Goal: Information Seeking & Learning: Learn about a topic

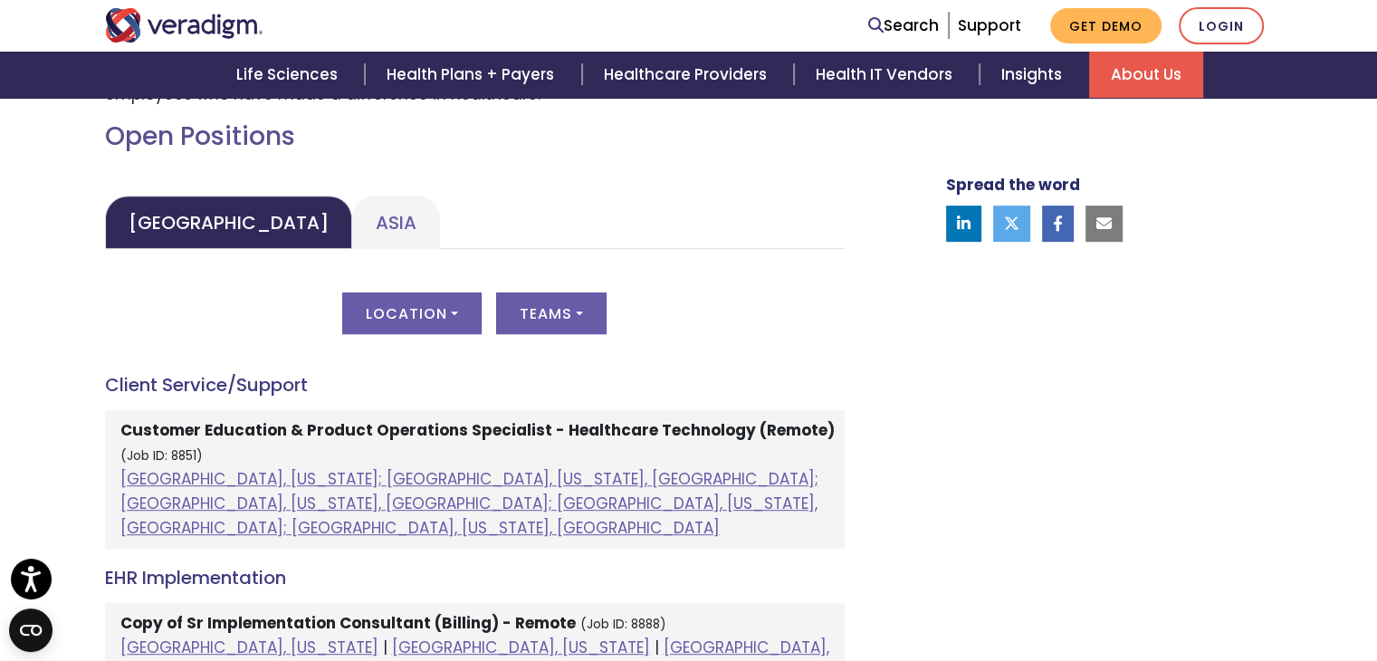
scroll to position [815, 0]
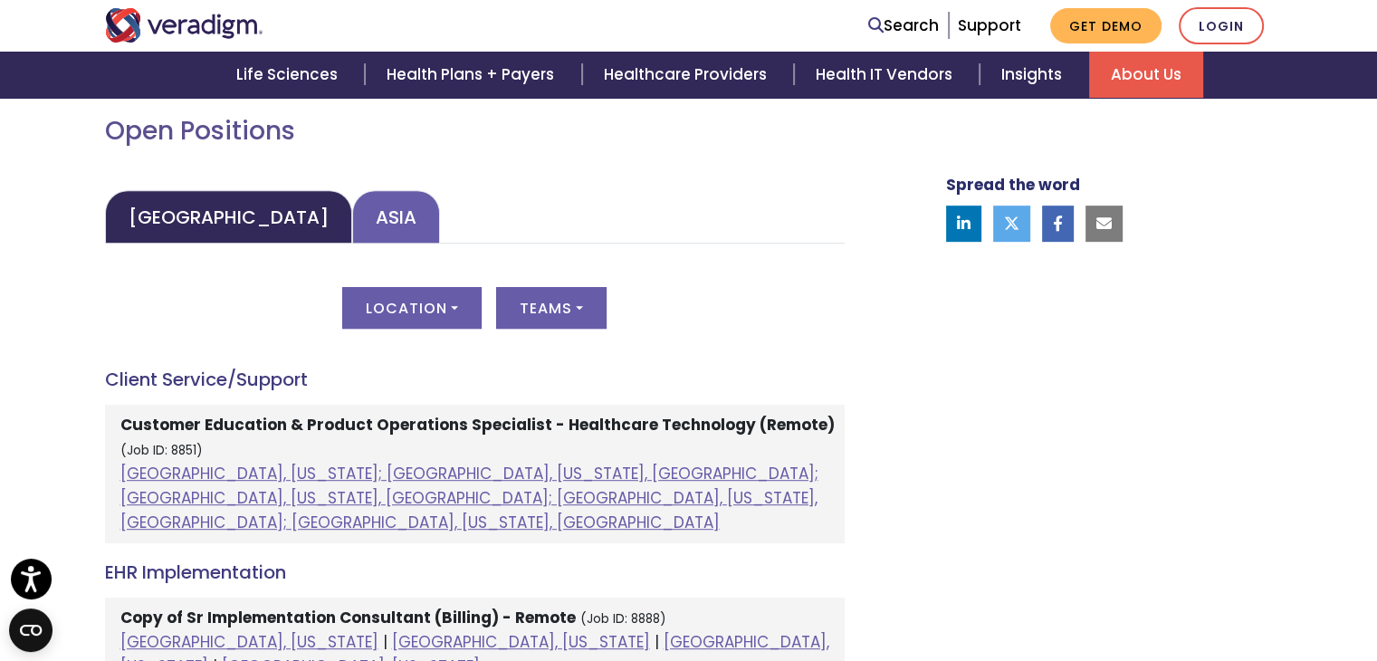
click at [352, 211] on link "Asia" at bounding box center [396, 216] width 88 height 53
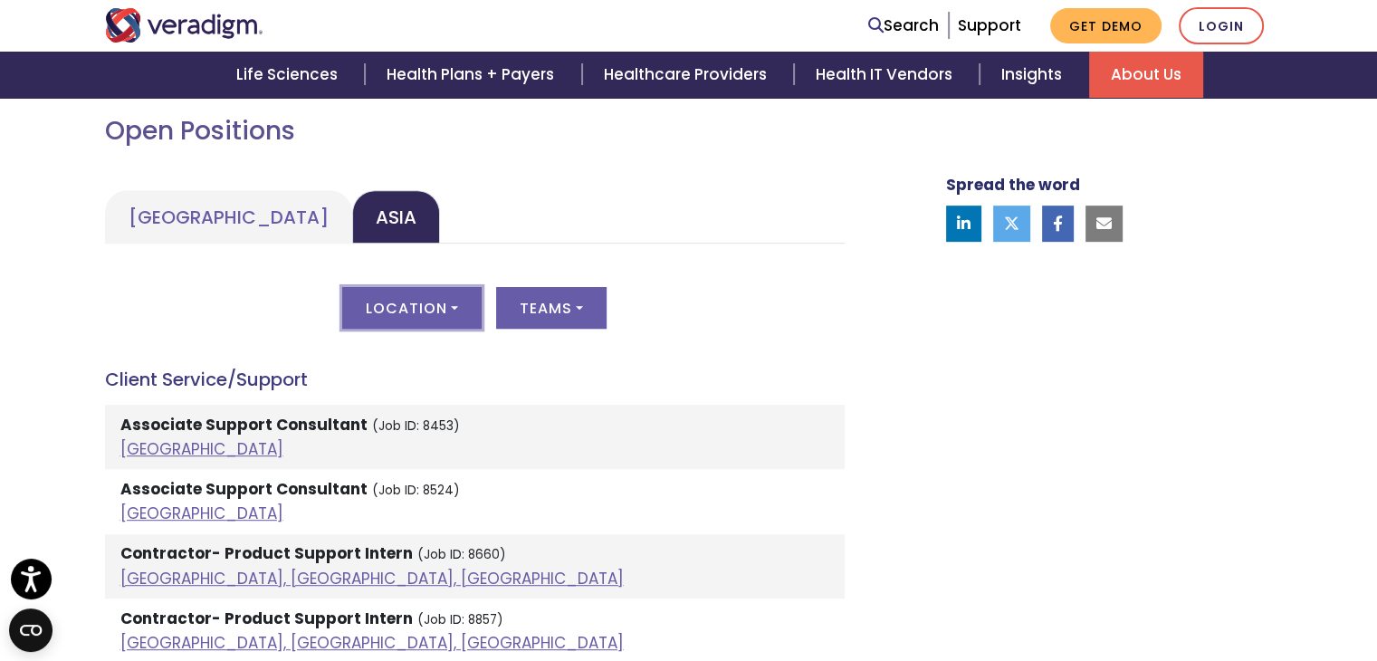
click at [397, 309] on button "Location" at bounding box center [411, 308] width 139 height 42
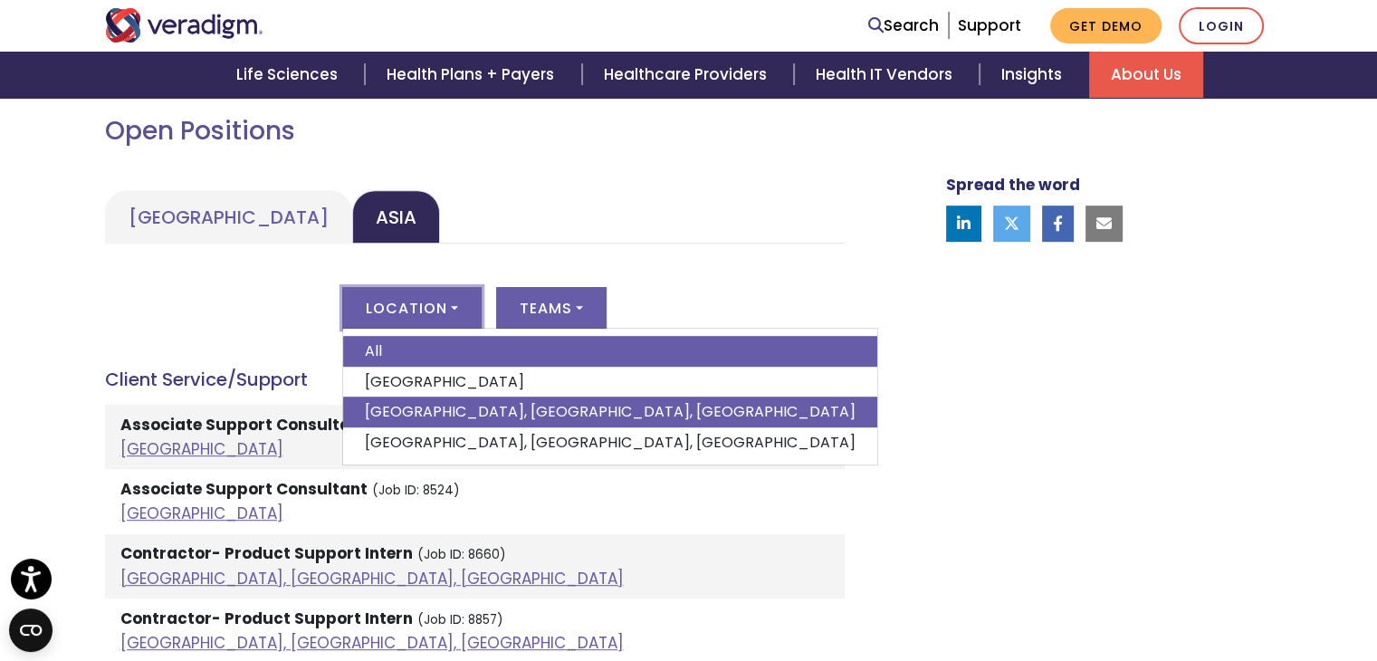
click at [394, 417] on link "[GEOGRAPHIC_DATA], [GEOGRAPHIC_DATA], [GEOGRAPHIC_DATA]" at bounding box center [610, 412] width 534 height 31
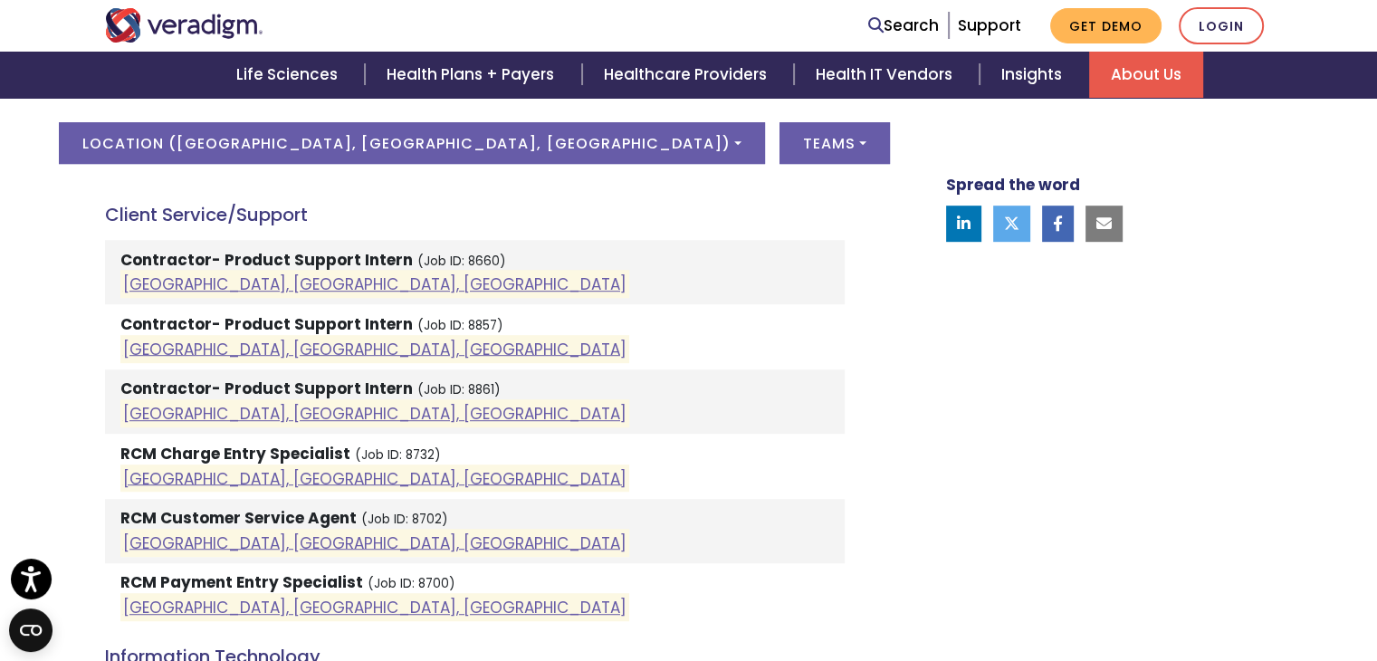
scroll to position [996, 0]
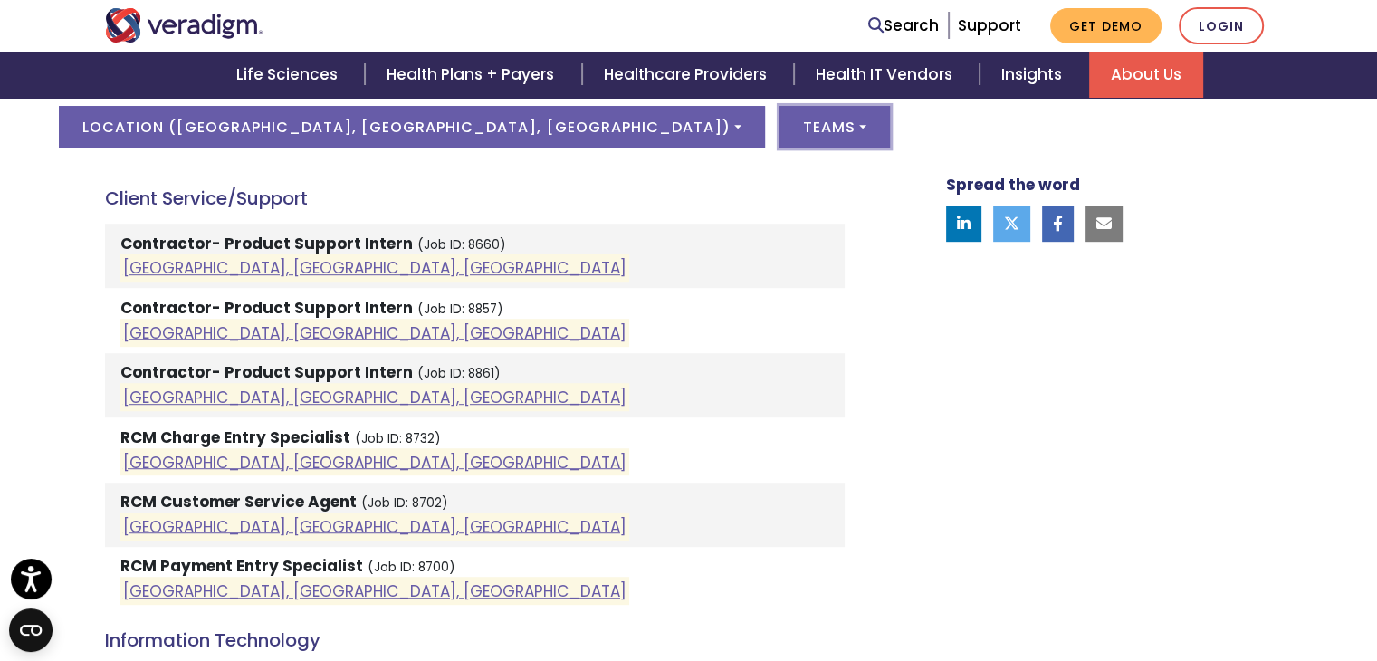
click at [779, 124] on button "Teams" at bounding box center [834, 127] width 110 height 42
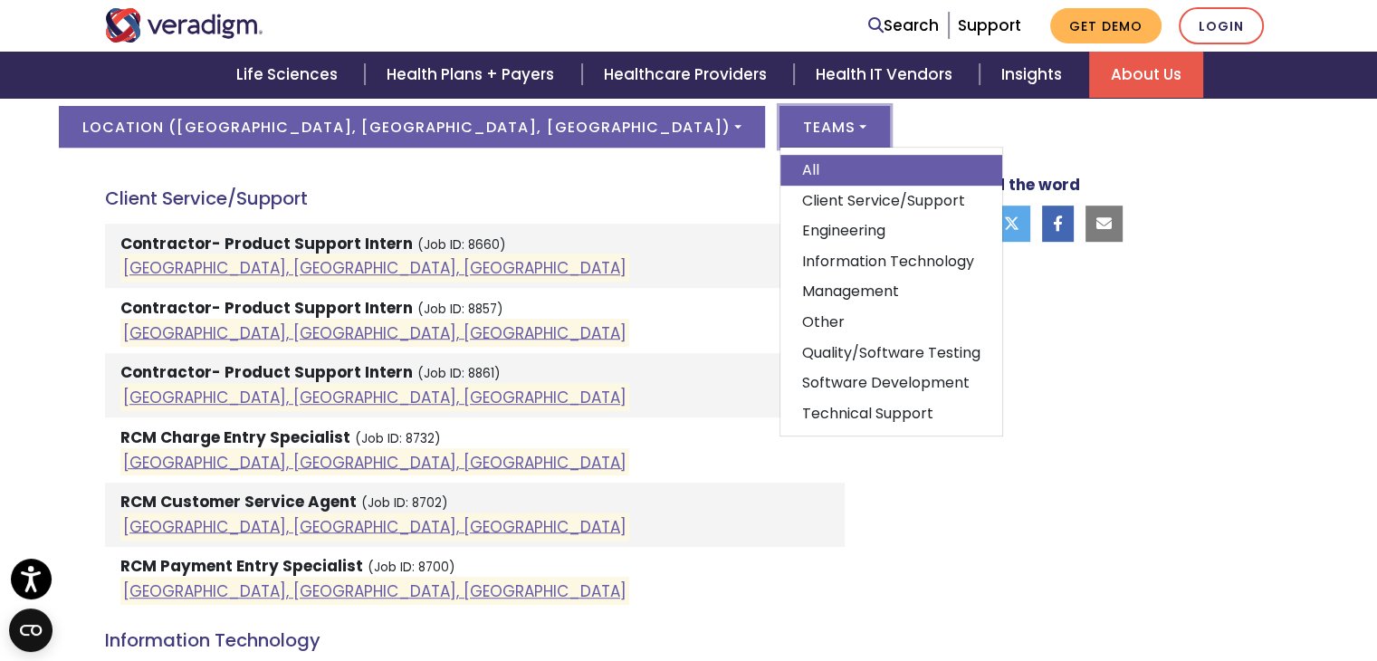
click at [1190, 370] on div "Spread the word" at bounding box center [1087, 378] width 398 height 1503
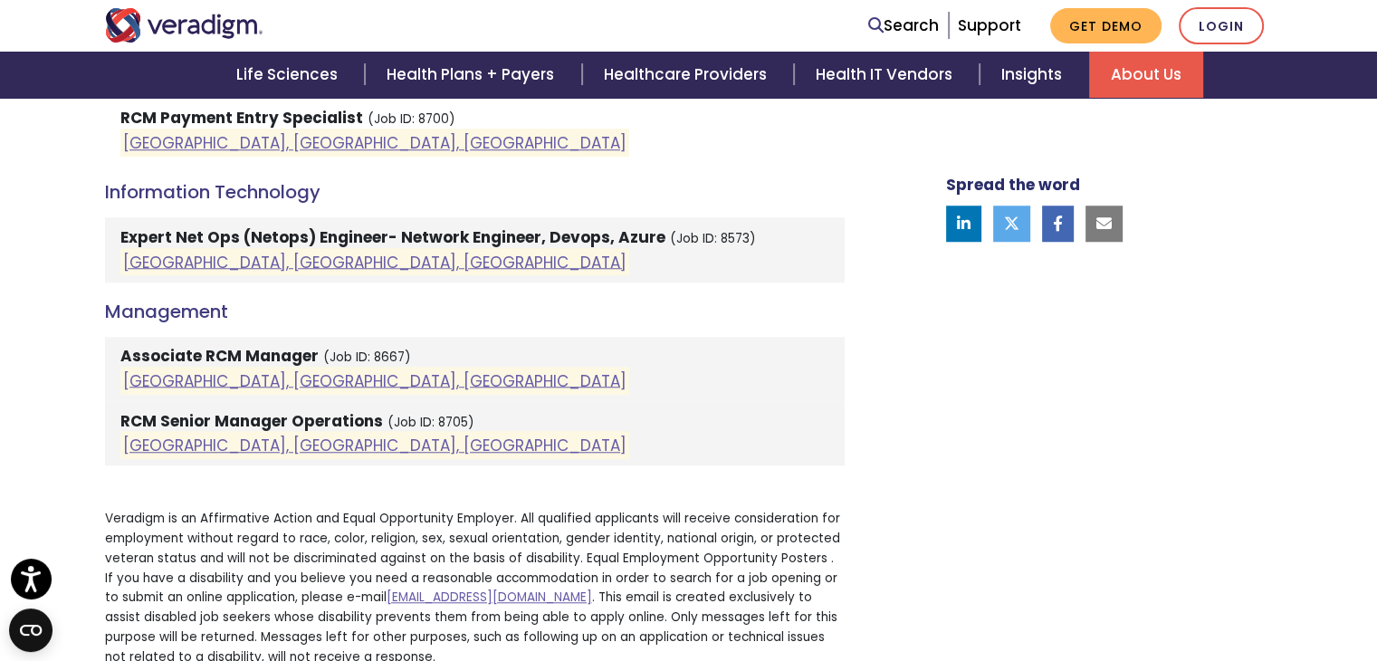
scroll to position [1448, 0]
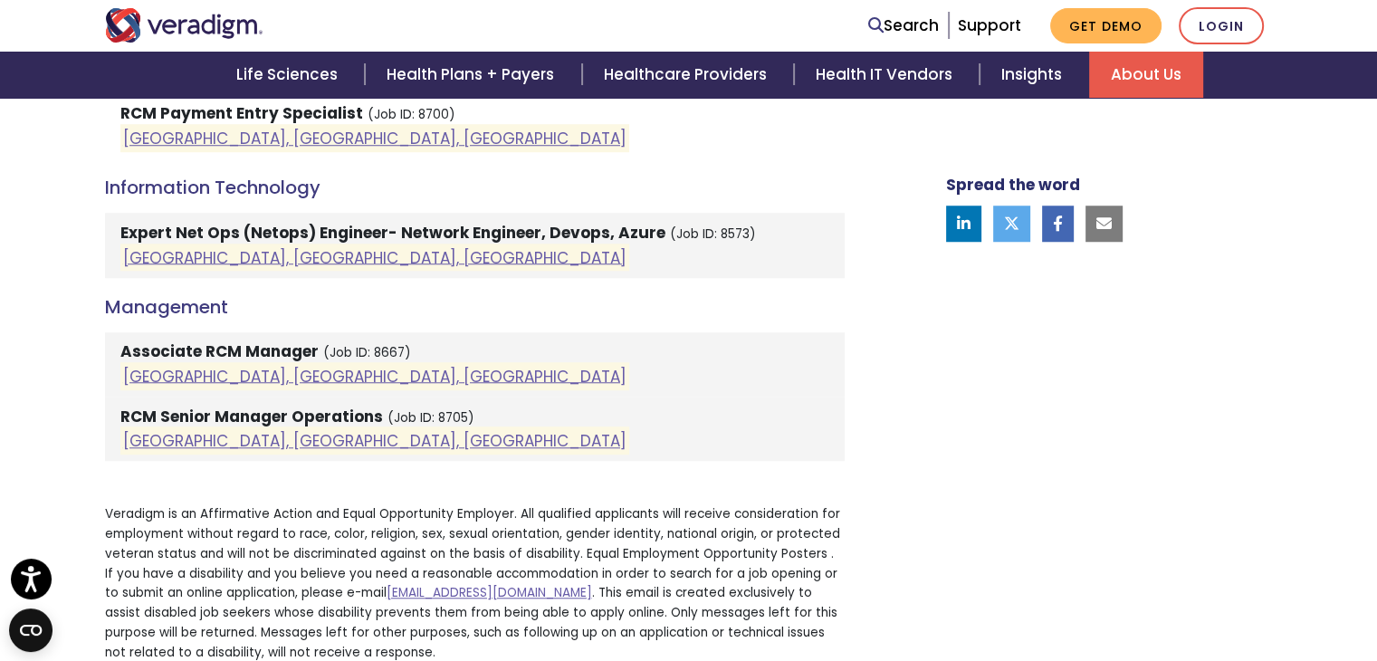
click at [231, 350] on strong "Associate RCM Manager" at bounding box center [219, 351] width 198 height 22
click at [211, 370] on link "[GEOGRAPHIC_DATA], [GEOGRAPHIC_DATA], [GEOGRAPHIC_DATA]" at bounding box center [374, 376] width 503 height 22
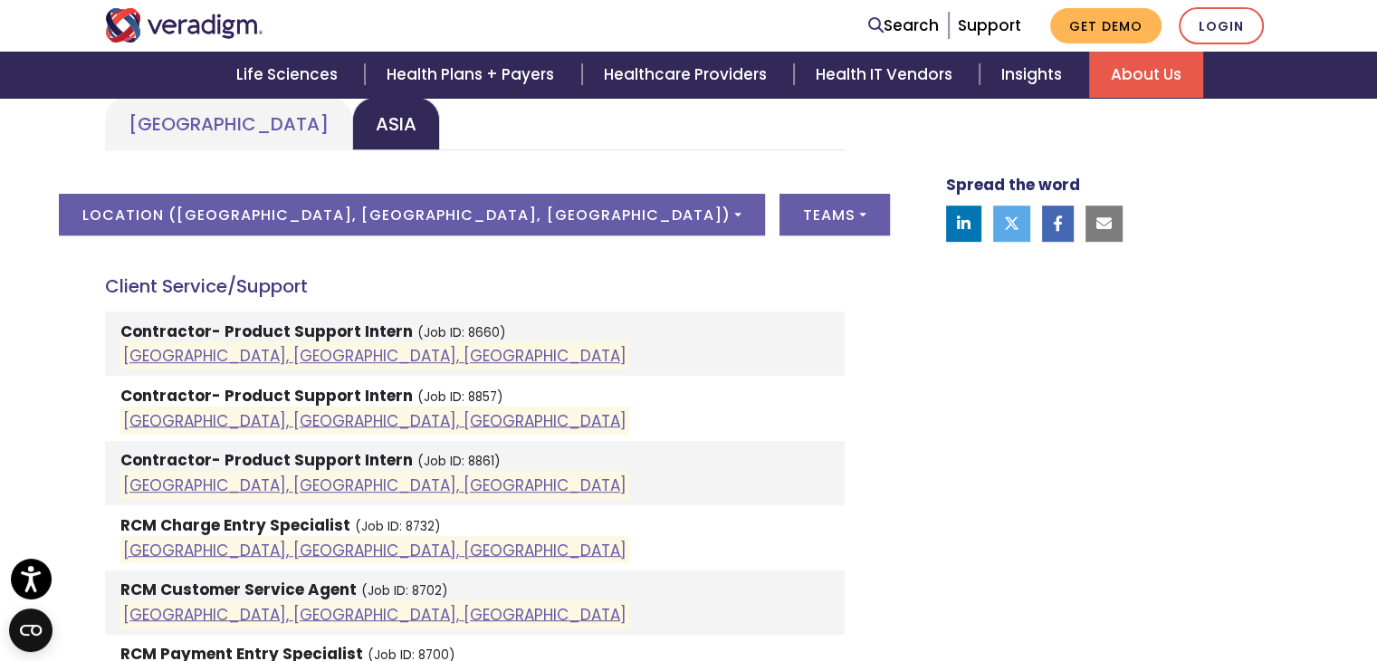
scroll to position [905, 0]
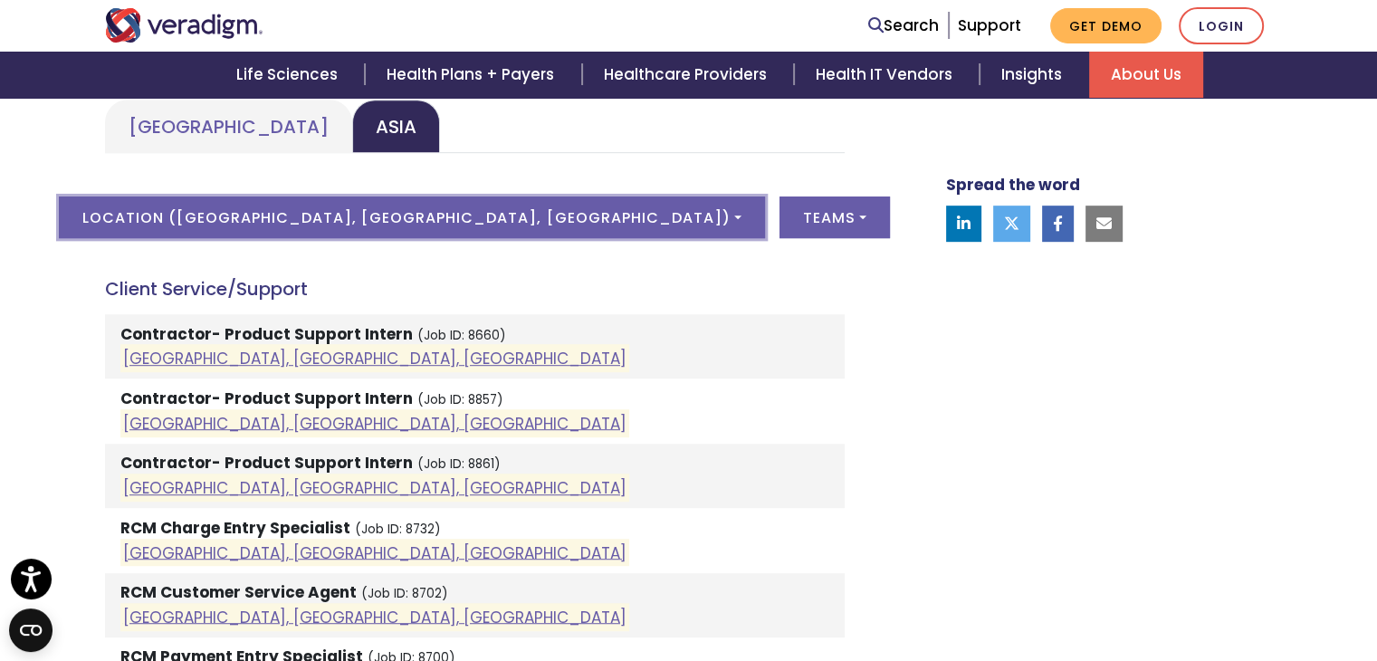
click at [569, 202] on button "Location ( [GEOGRAPHIC_DATA], [GEOGRAPHIC_DATA], [GEOGRAPHIC_DATA] )" at bounding box center [411, 217] width 705 height 42
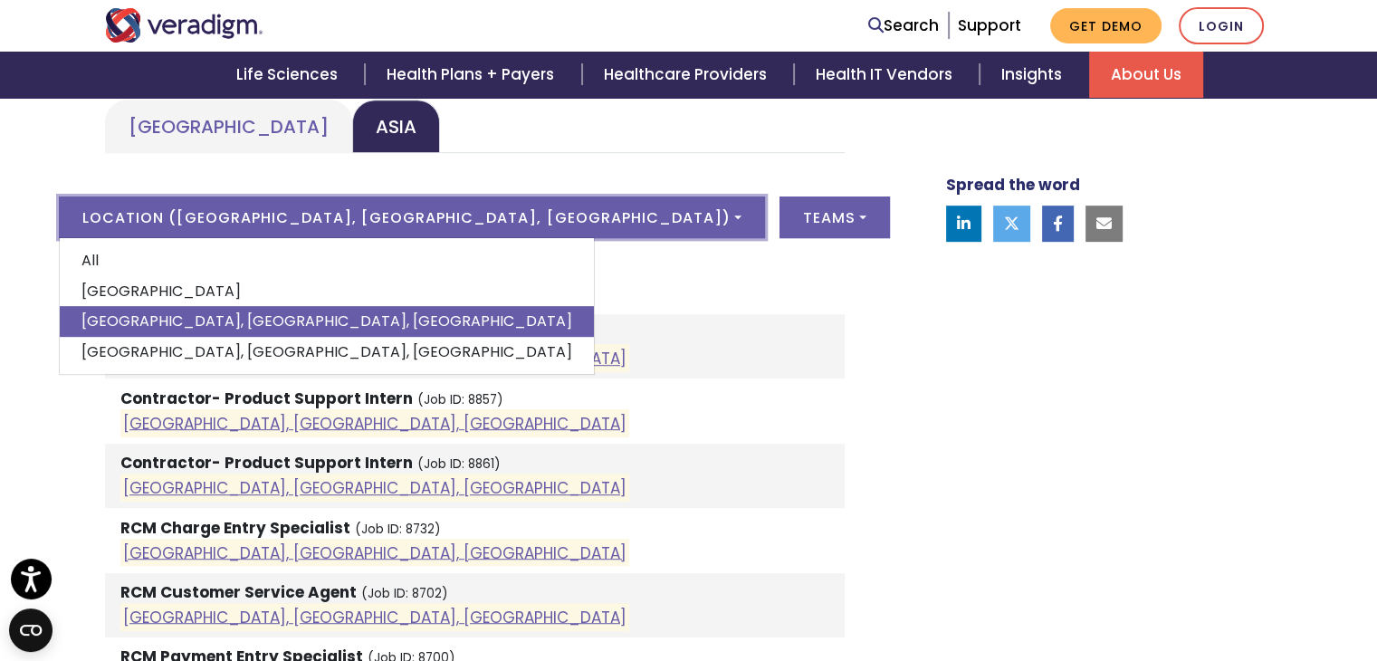
click at [611, 278] on h4 "Client Service/Support" at bounding box center [475, 289] width 740 height 22
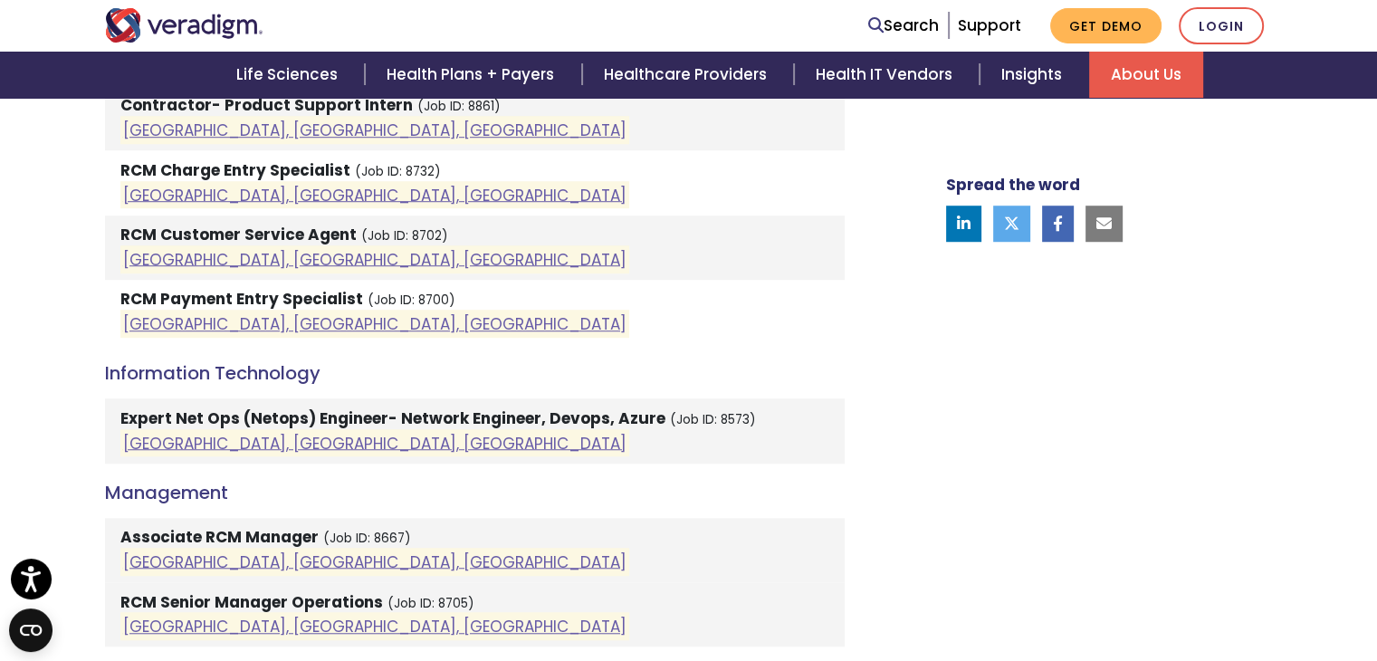
scroll to position [1267, 0]
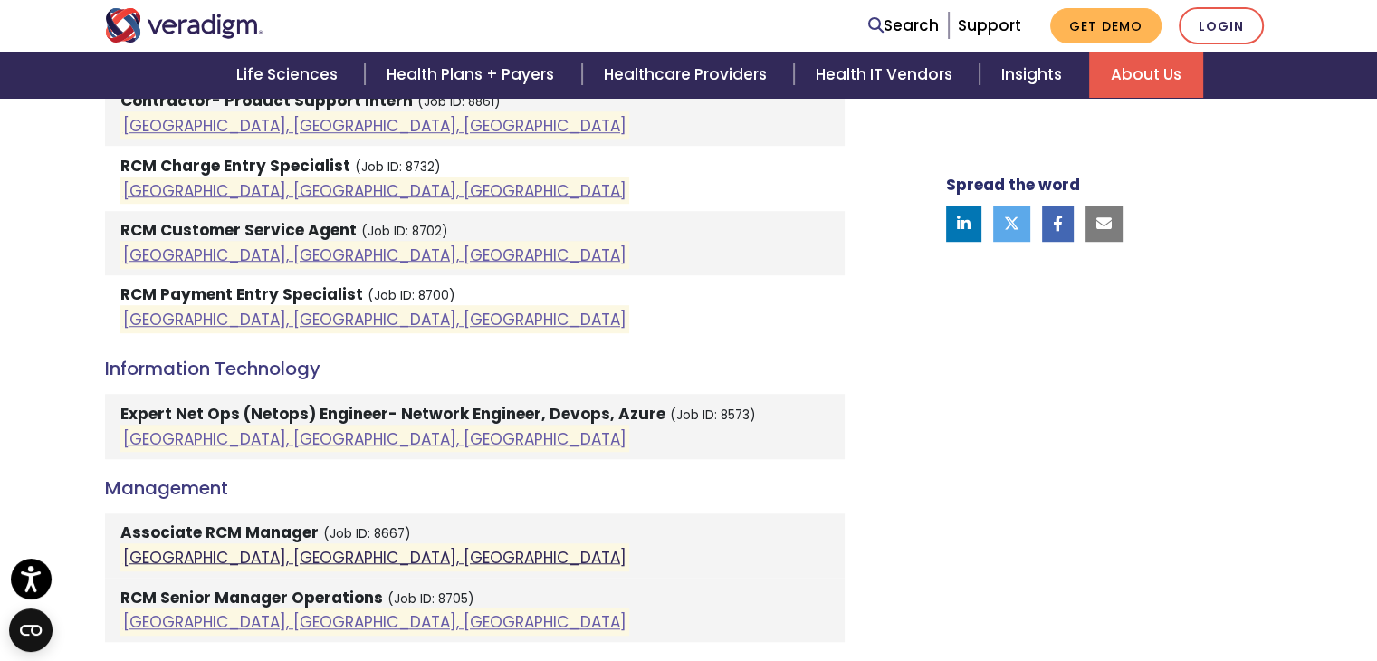
click at [176, 561] on link "[GEOGRAPHIC_DATA], [GEOGRAPHIC_DATA], [GEOGRAPHIC_DATA]" at bounding box center [374, 557] width 503 height 22
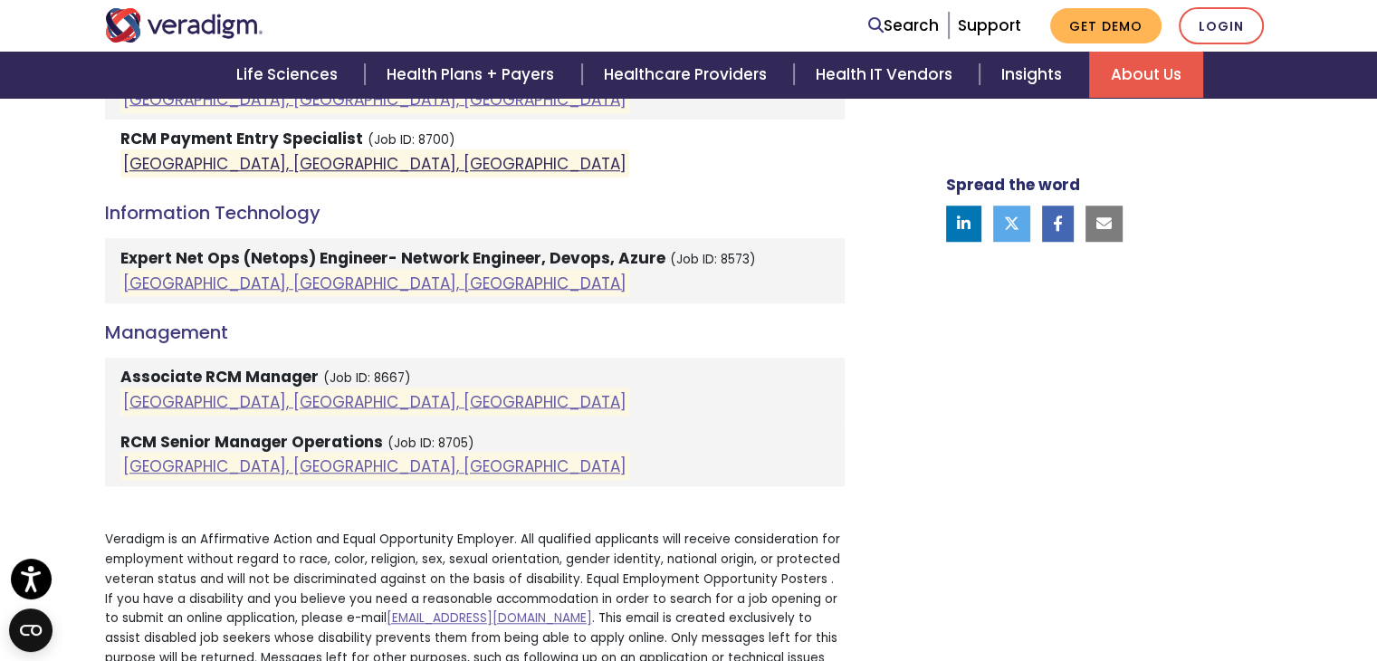
scroll to position [1448, 0]
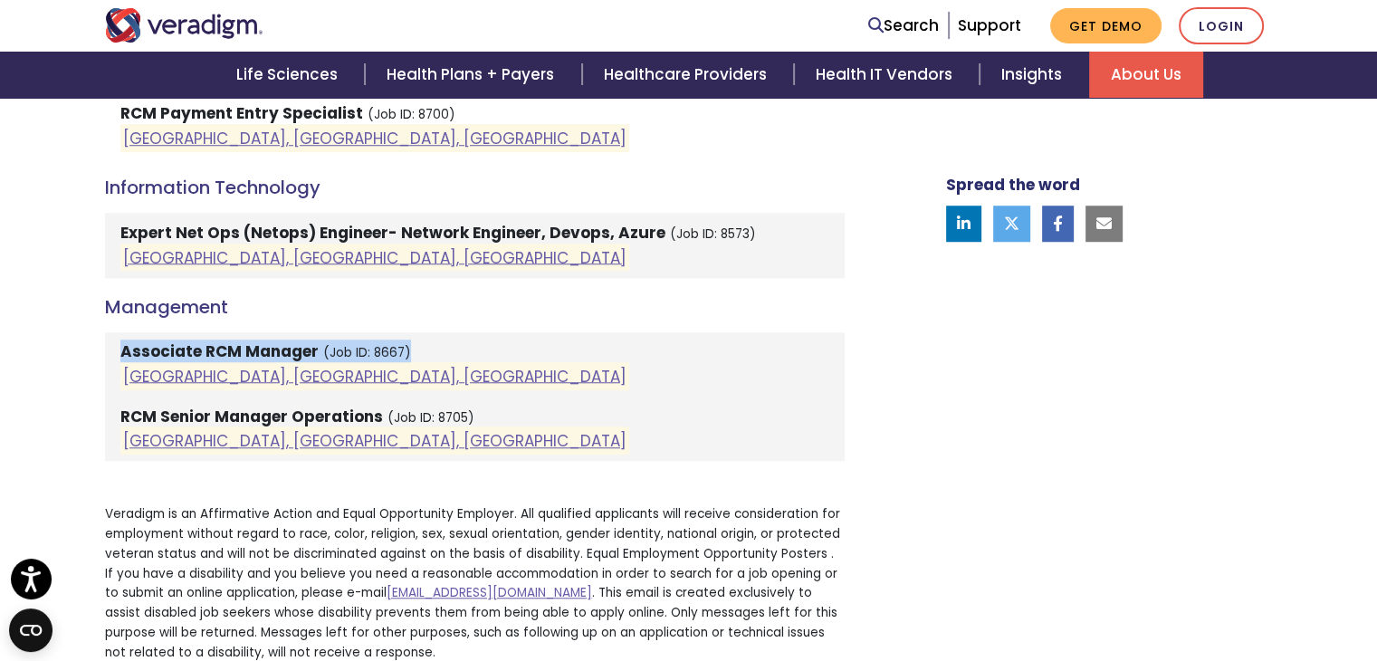
drag, startPoint x: 406, startPoint y: 349, endPoint x: 0, endPoint y: 356, distance: 405.6
copy li "Associate RCM Manager (Job ID: 8667)"
click at [134, 435] on link "[GEOGRAPHIC_DATA], [GEOGRAPHIC_DATA], [GEOGRAPHIC_DATA]" at bounding box center [374, 441] width 503 height 22
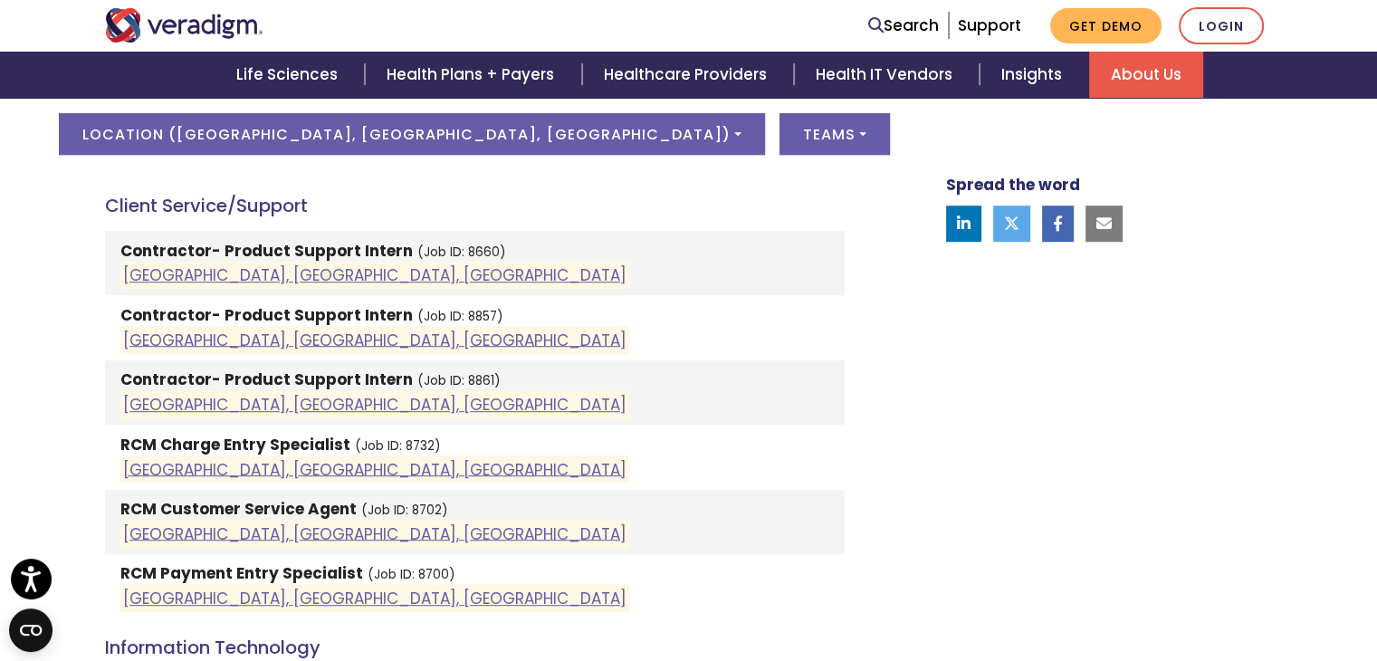
scroll to position [996, 0]
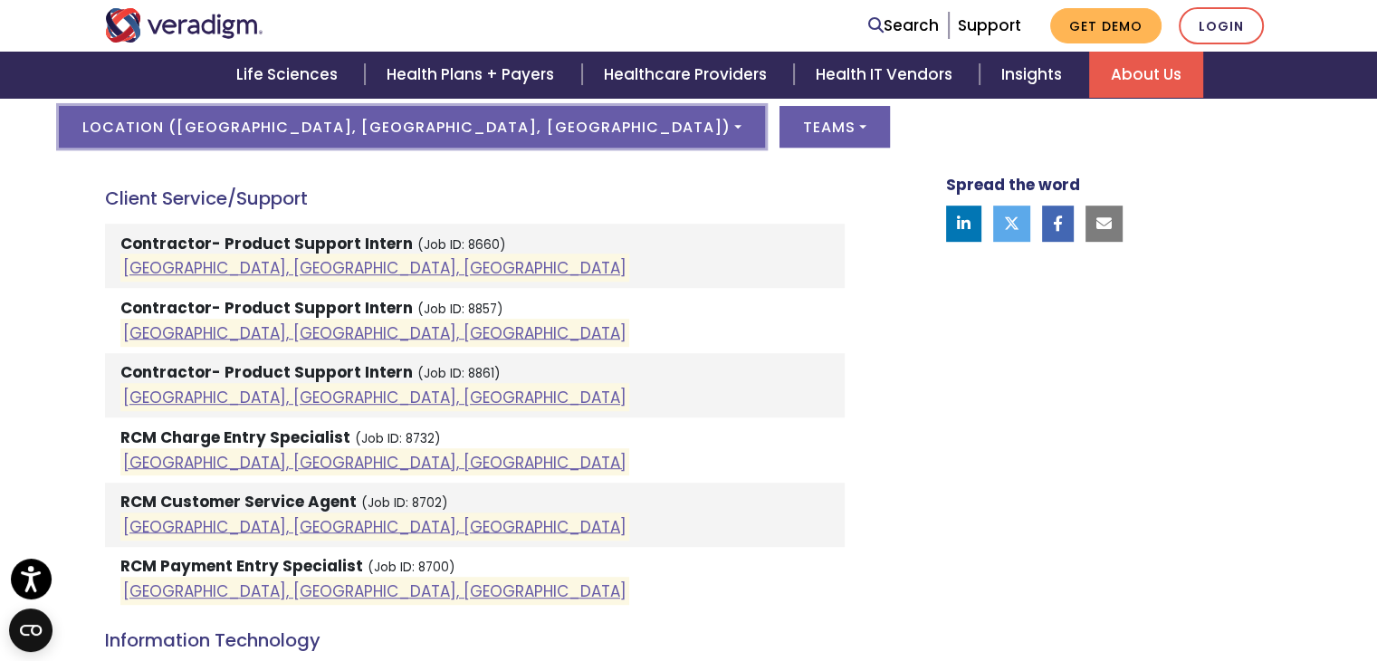
click at [581, 110] on button "Location ( [GEOGRAPHIC_DATA], [GEOGRAPHIC_DATA], [GEOGRAPHIC_DATA] )" at bounding box center [411, 127] width 705 height 42
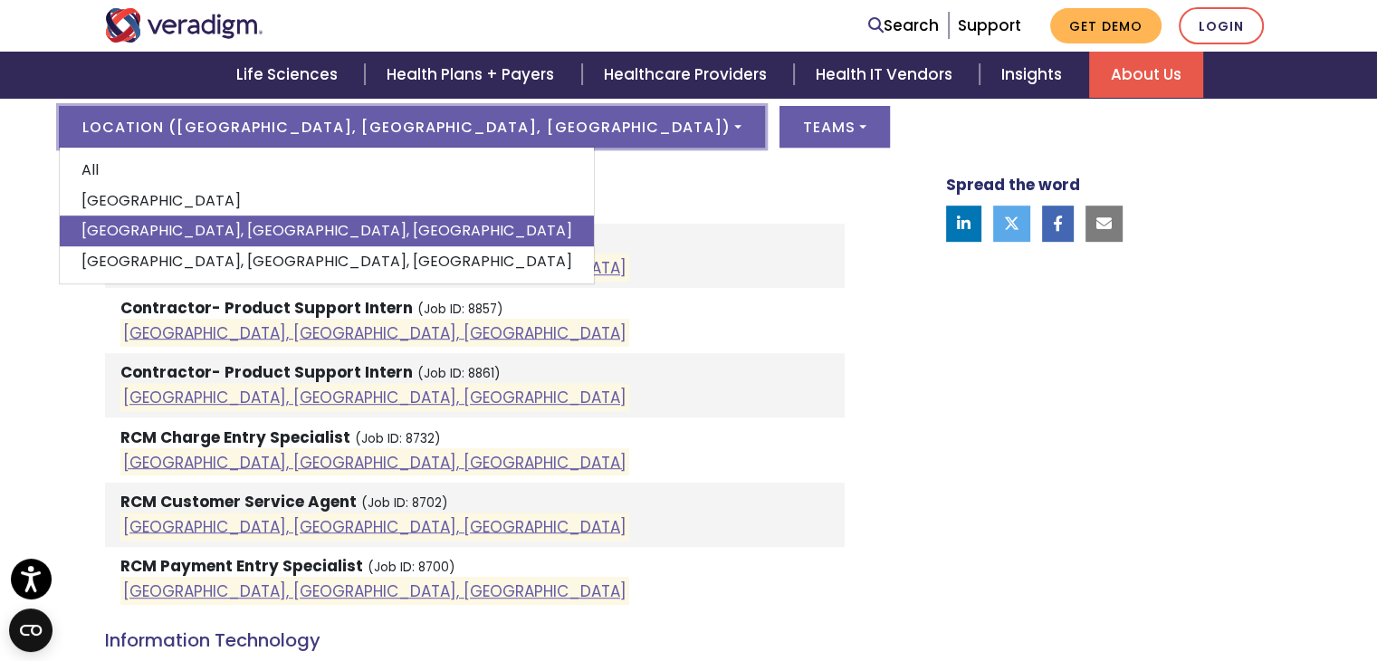
click at [307, 228] on link "[GEOGRAPHIC_DATA], [GEOGRAPHIC_DATA], [GEOGRAPHIC_DATA]" at bounding box center [327, 230] width 534 height 31
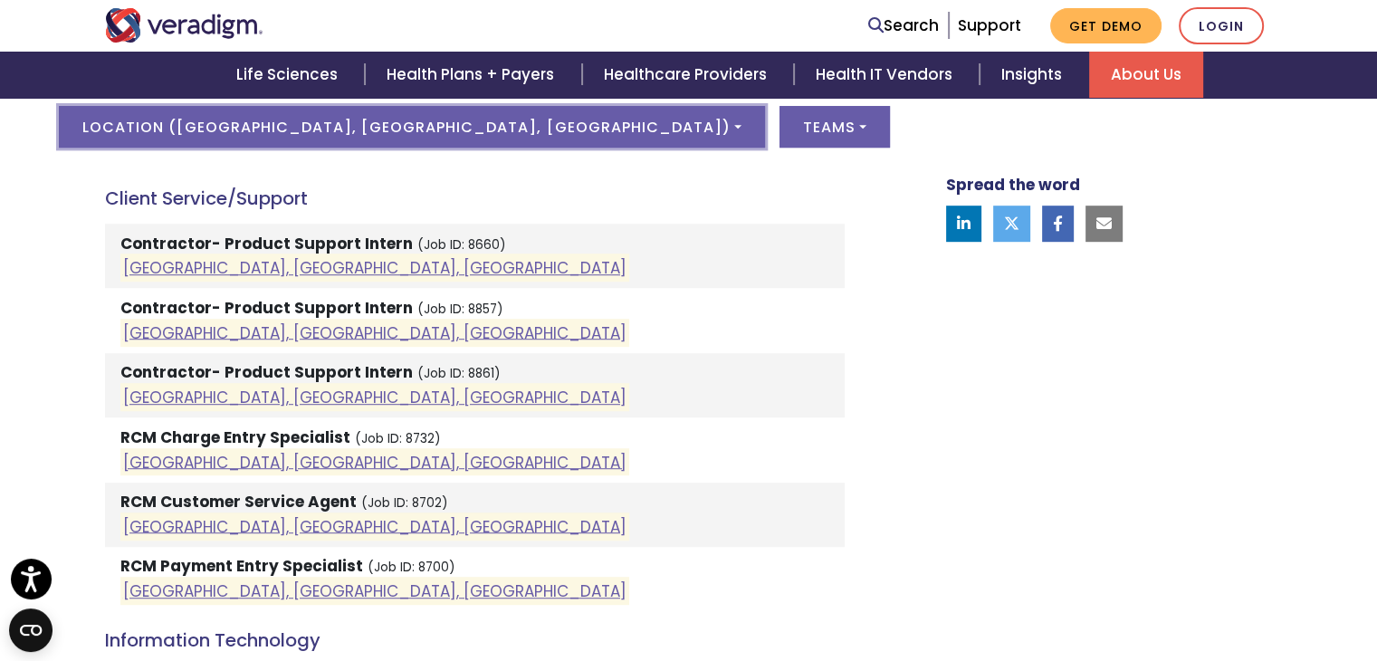
click at [500, 136] on button "Location ( [GEOGRAPHIC_DATA], [GEOGRAPHIC_DATA], [GEOGRAPHIC_DATA] )" at bounding box center [411, 127] width 705 height 42
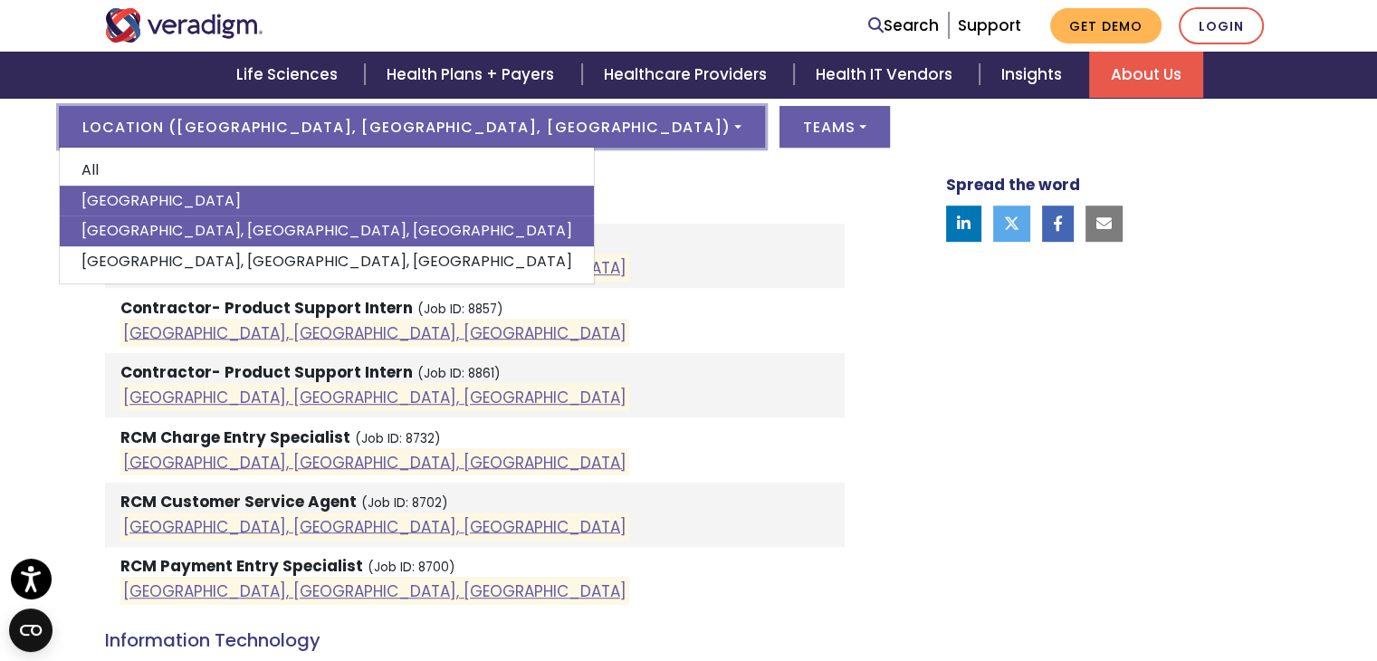
click at [355, 211] on link "[GEOGRAPHIC_DATA]" at bounding box center [327, 201] width 534 height 31
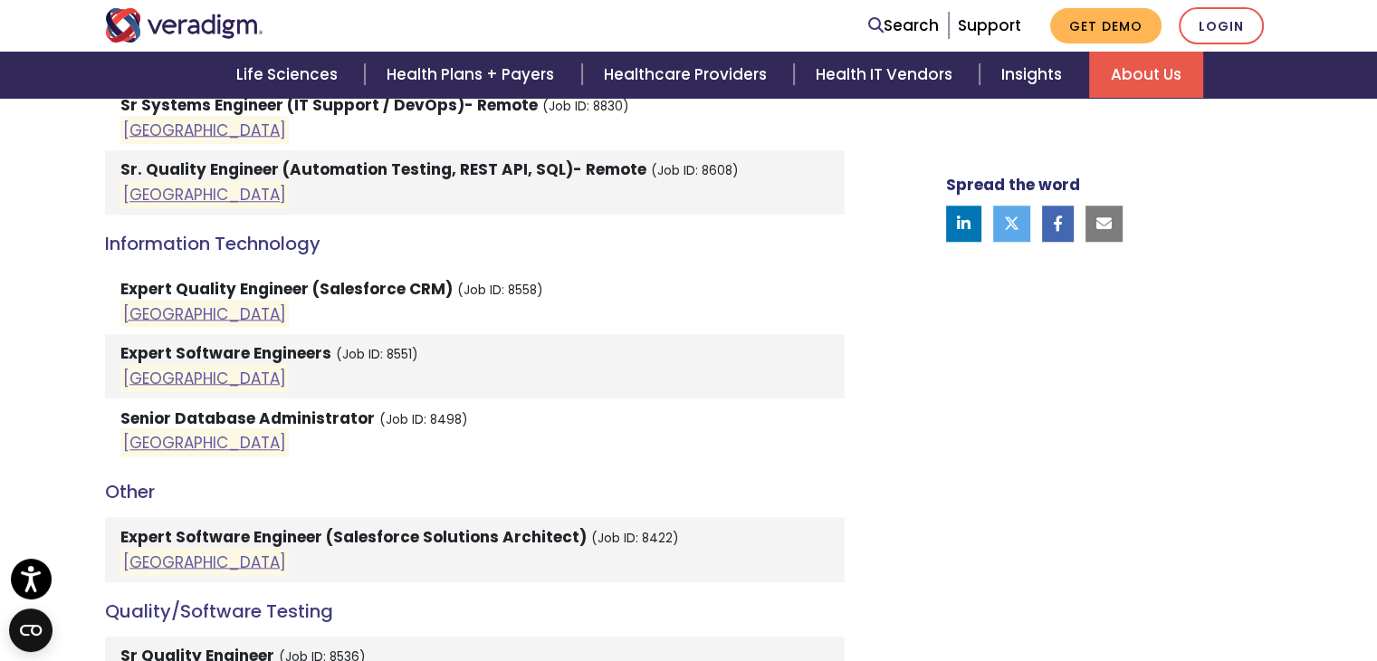
scroll to position [1630, 0]
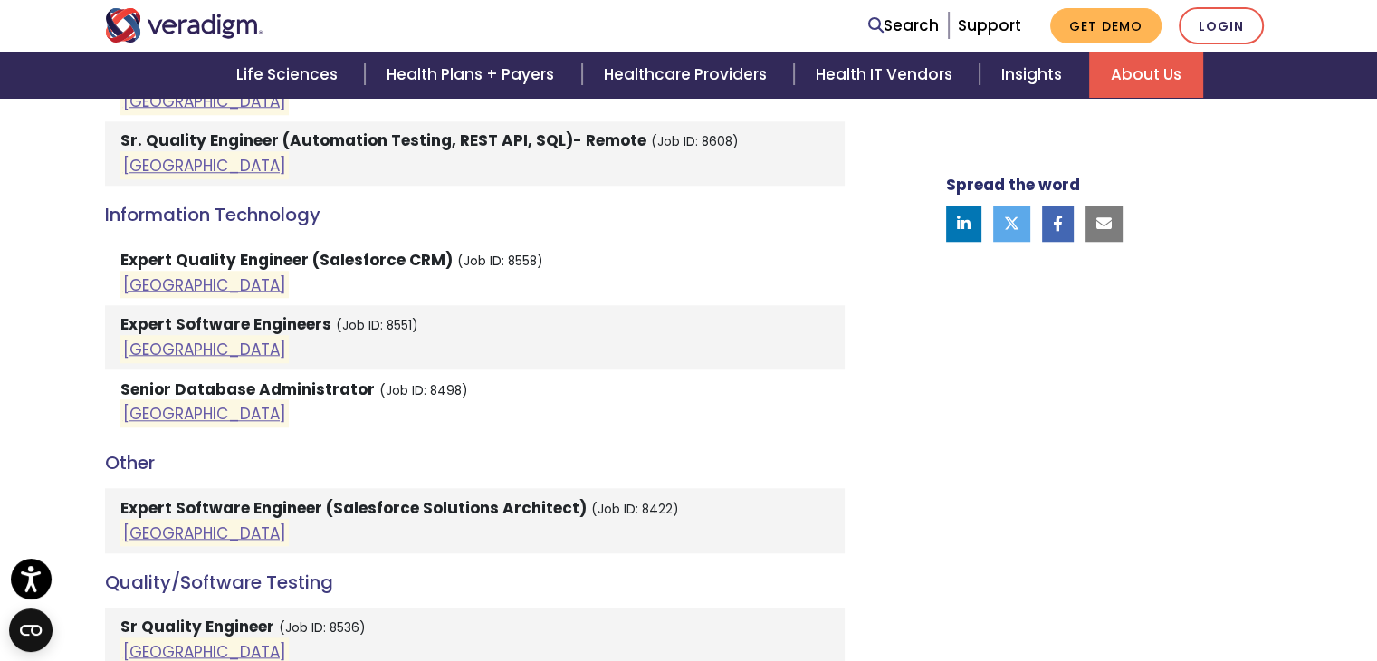
click at [152, 249] on strong "Expert Quality Engineer (Salesforce CRM)" at bounding box center [286, 260] width 332 height 22
click at [149, 273] on link "[GEOGRAPHIC_DATA]" at bounding box center [204, 284] width 163 height 22
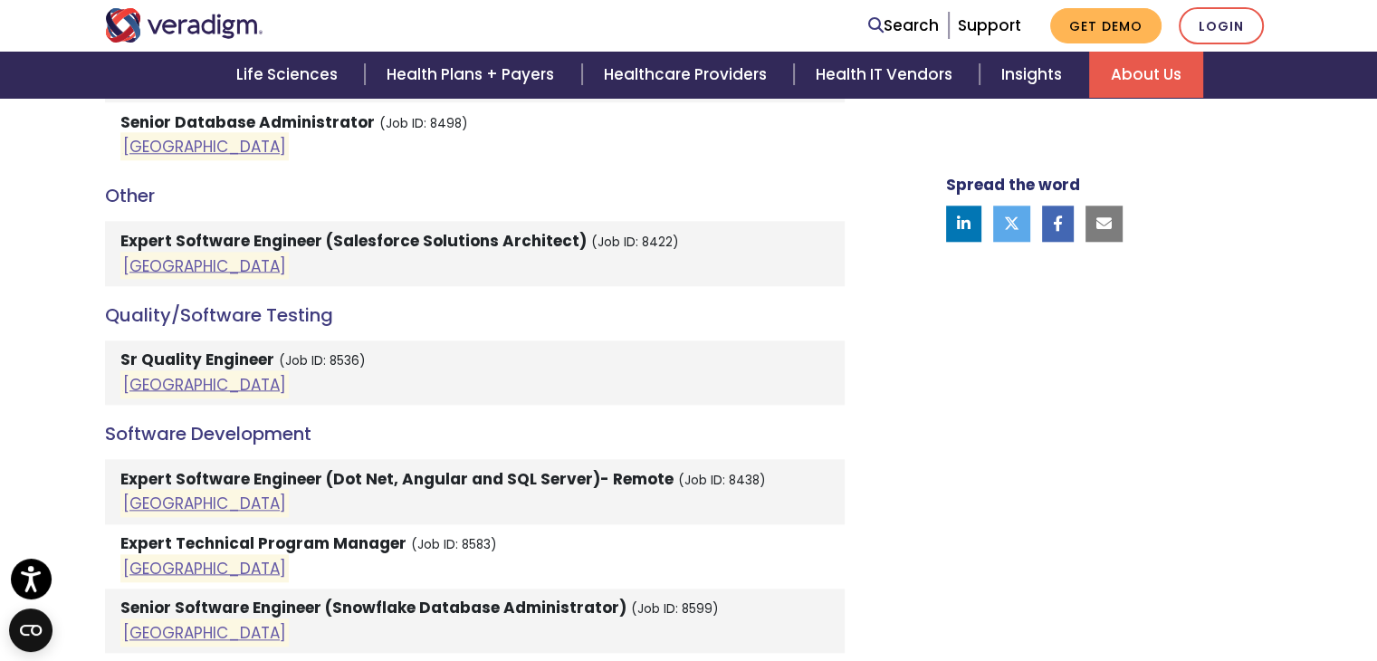
scroll to position [1901, 0]
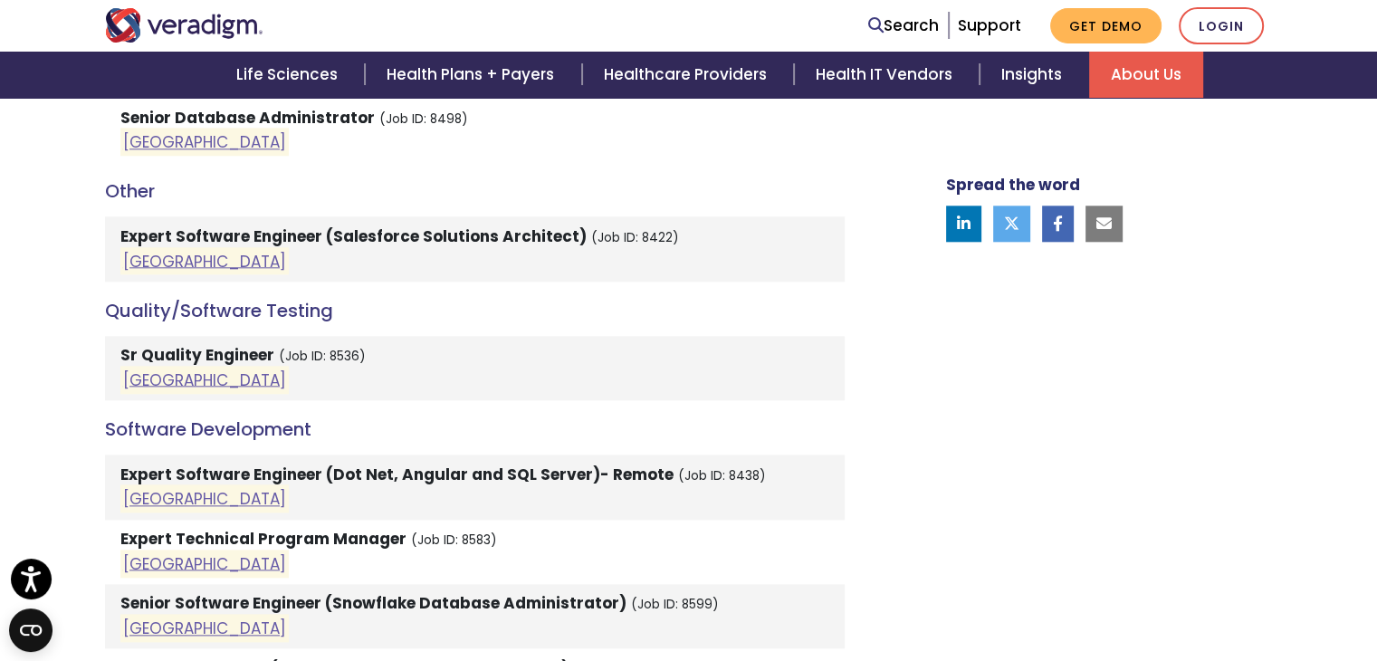
click at [225, 344] on strong "Sr Quality Engineer" at bounding box center [197, 355] width 154 height 22
click at [149, 368] on link "[GEOGRAPHIC_DATA]" at bounding box center [204, 379] width 163 height 22
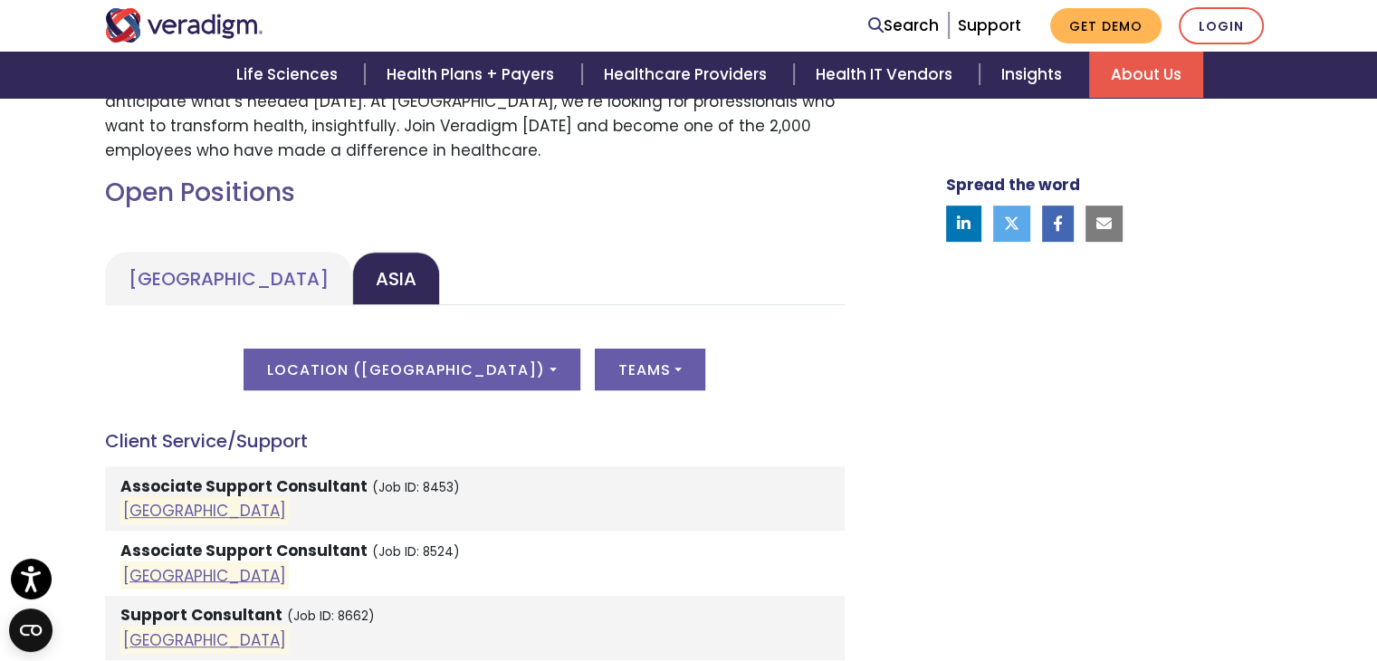
scroll to position [724, 0]
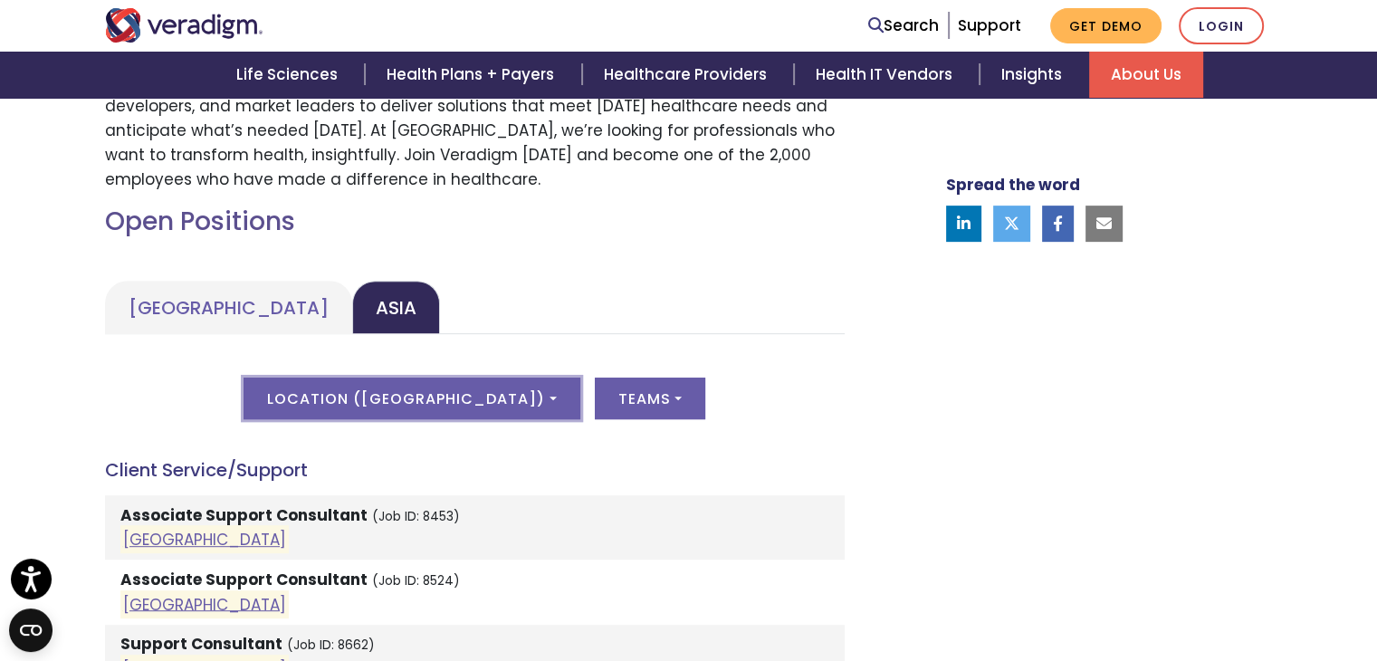
click at [474, 398] on button "Location ( [GEOGRAPHIC_DATA] )" at bounding box center [412, 399] width 336 height 42
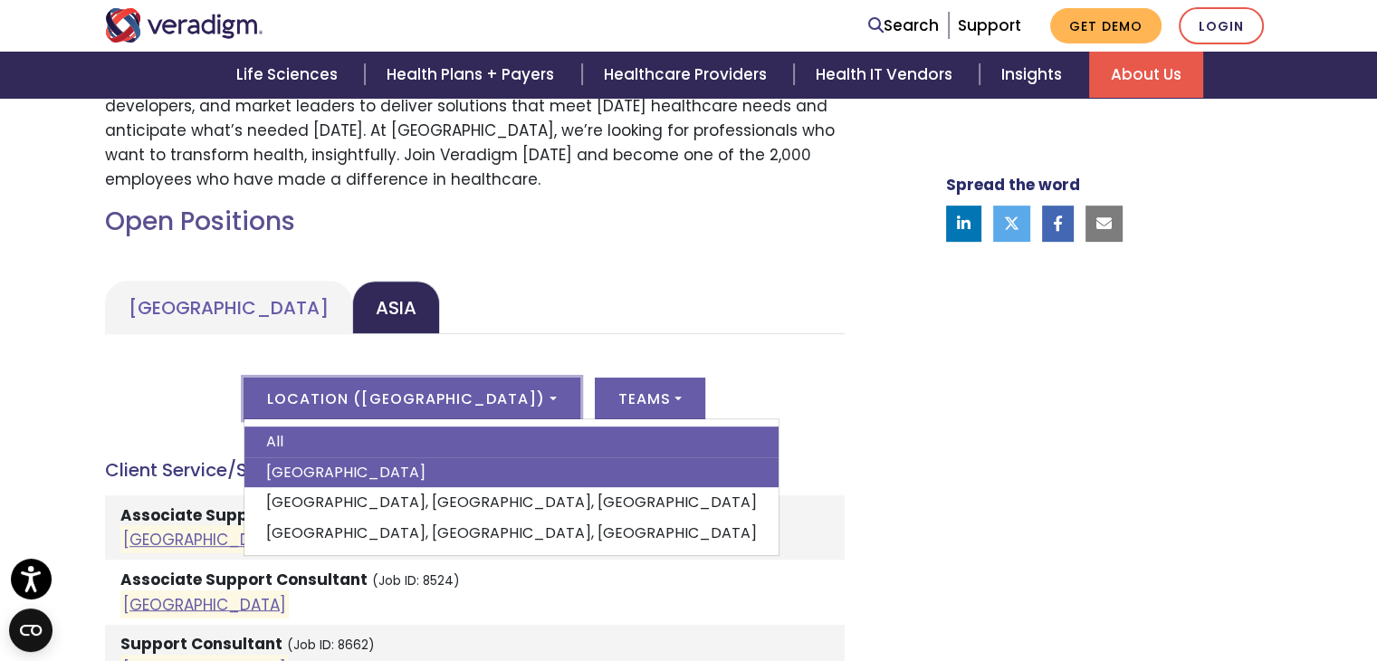
click at [387, 435] on link "All" at bounding box center [511, 441] width 534 height 31
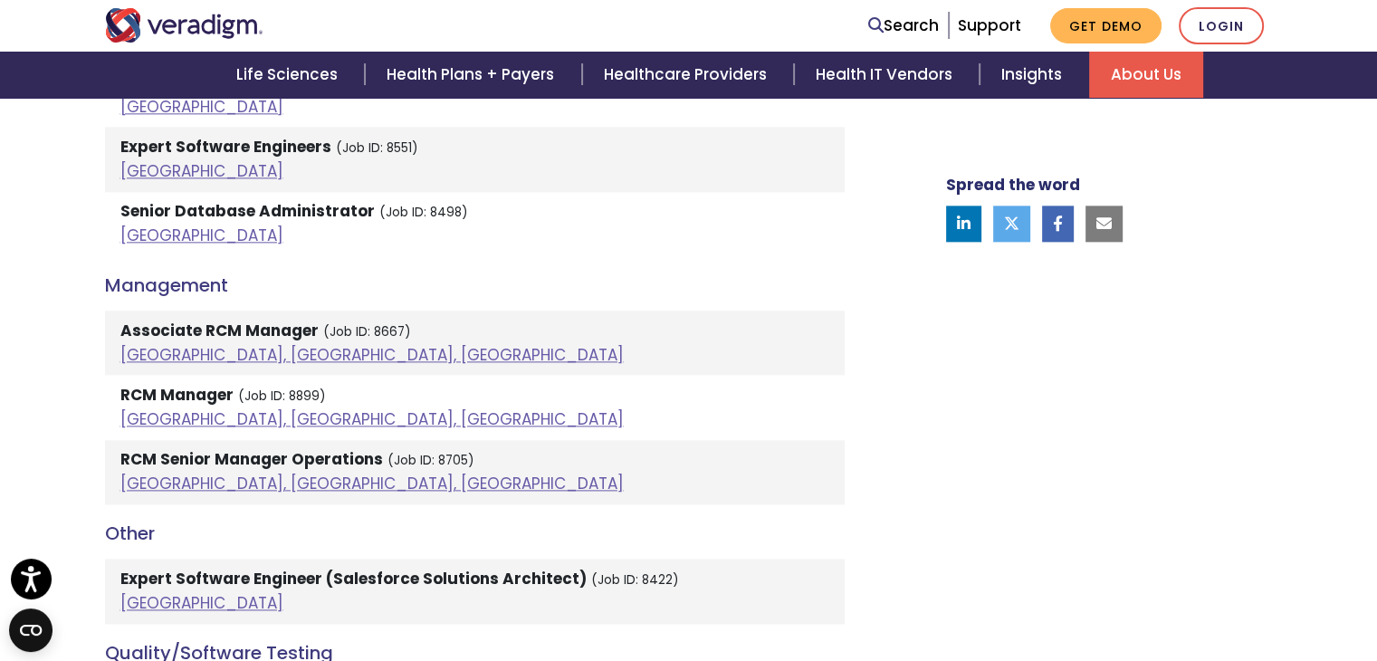
scroll to position [2263, 0]
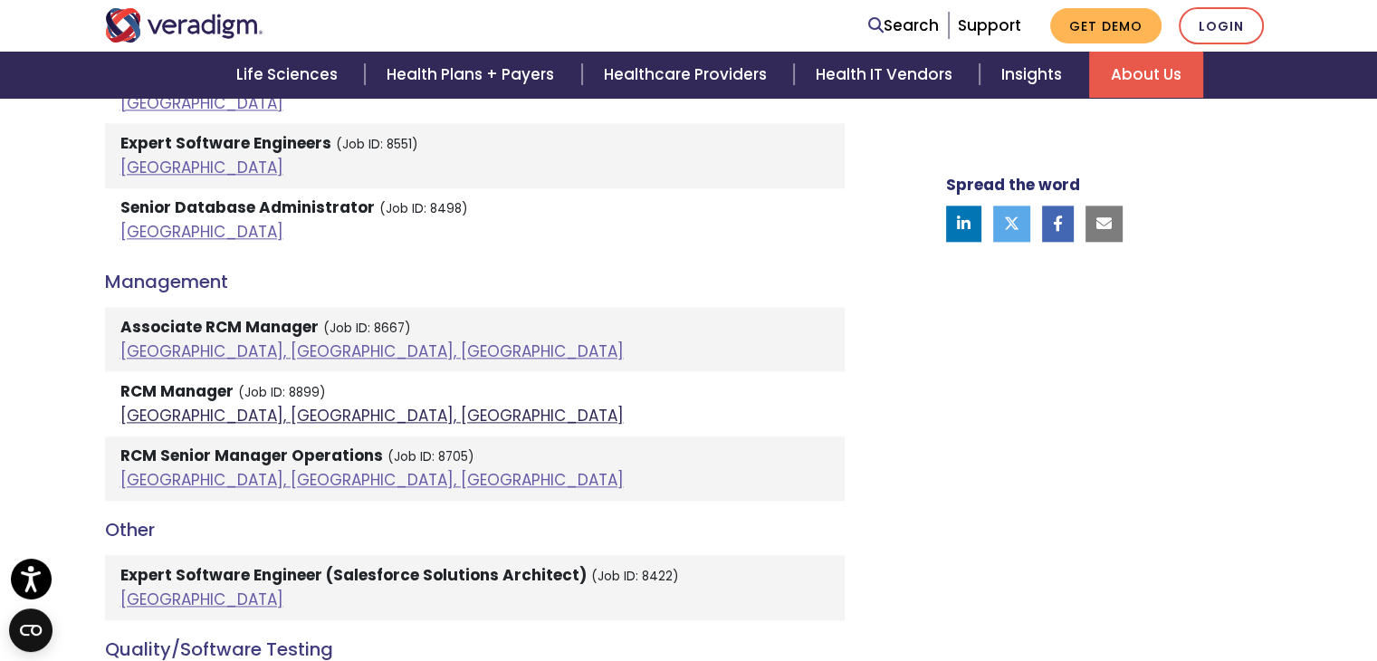
click at [173, 405] on link "[GEOGRAPHIC_DATA], [GEOGRAPHIC_DATA], [GEOGRAPHIC_DATA]" at bounding box center [371, 416] width 503 height 22
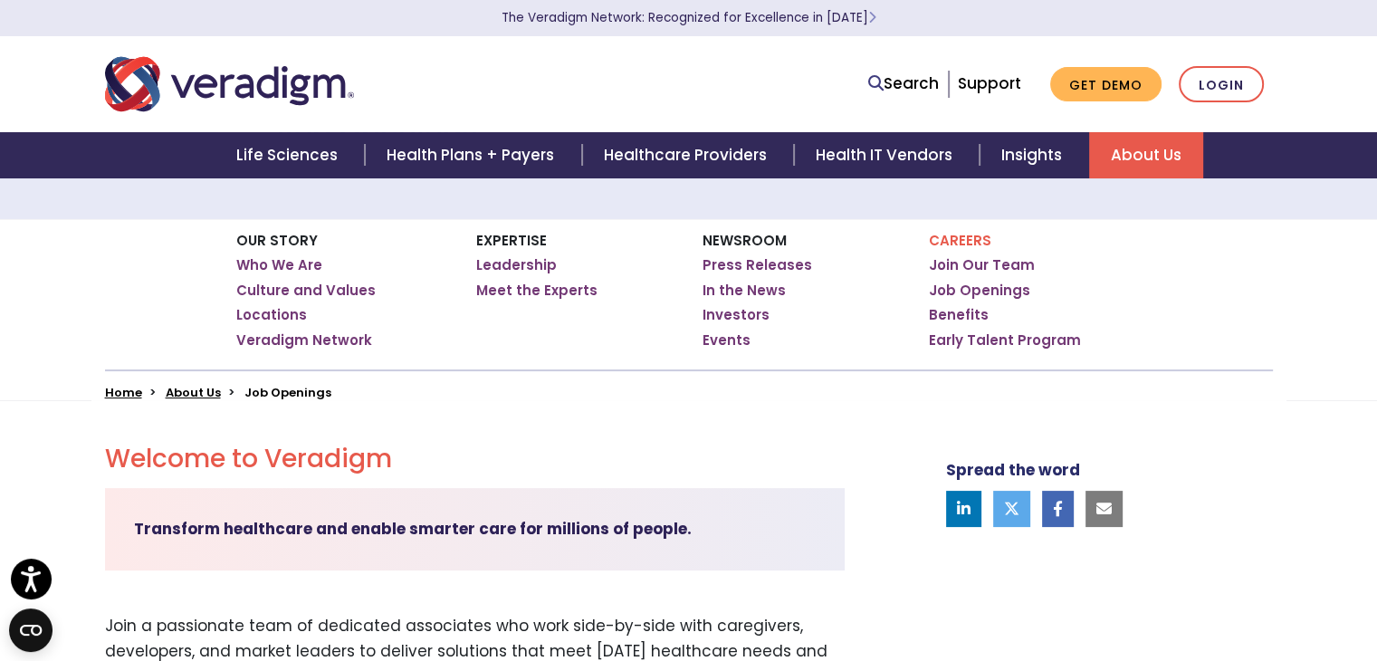
scroll to position [0, 0]
